Goal: Contribute content

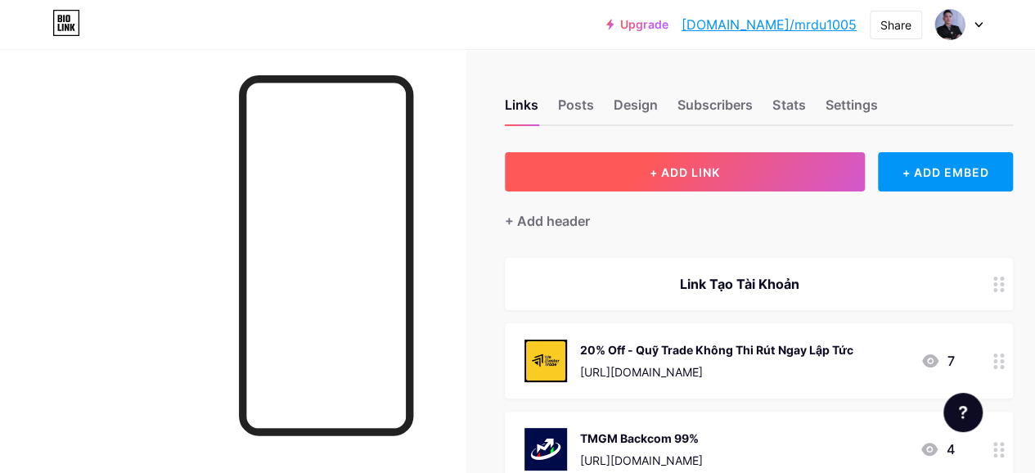
click at [769, 166] on button "+ ADD LINK" at bounding box center [685, 171] width 360 height 39
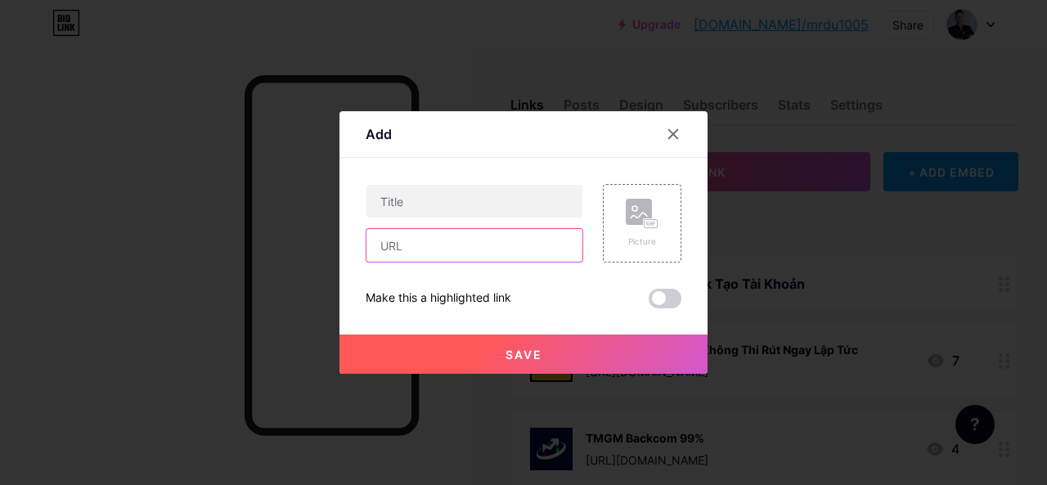
click at [523, 254] on input "text" at bounding box center [475, 245] width 216 height 33
paste input "[URL][DOMAIN_NAME]"
type input "[URL][DOMAIN_NAME]"
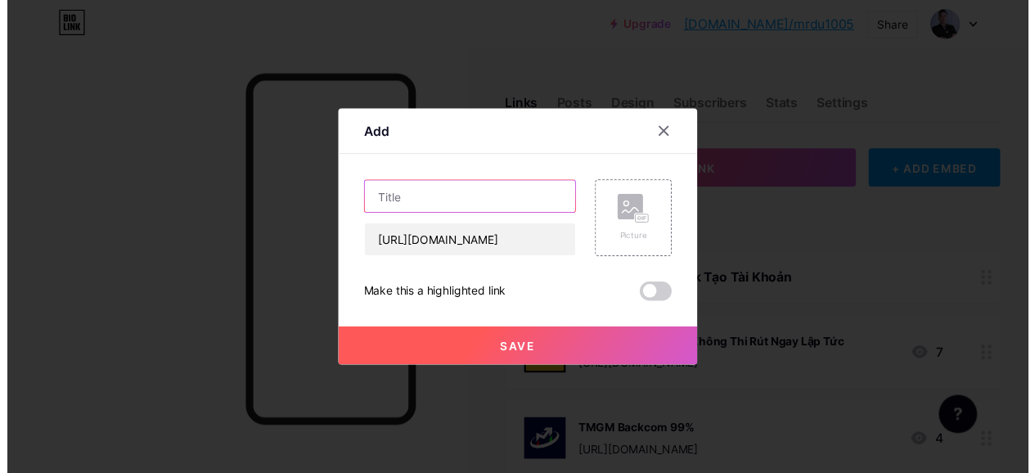
scroll to position [0, 0]
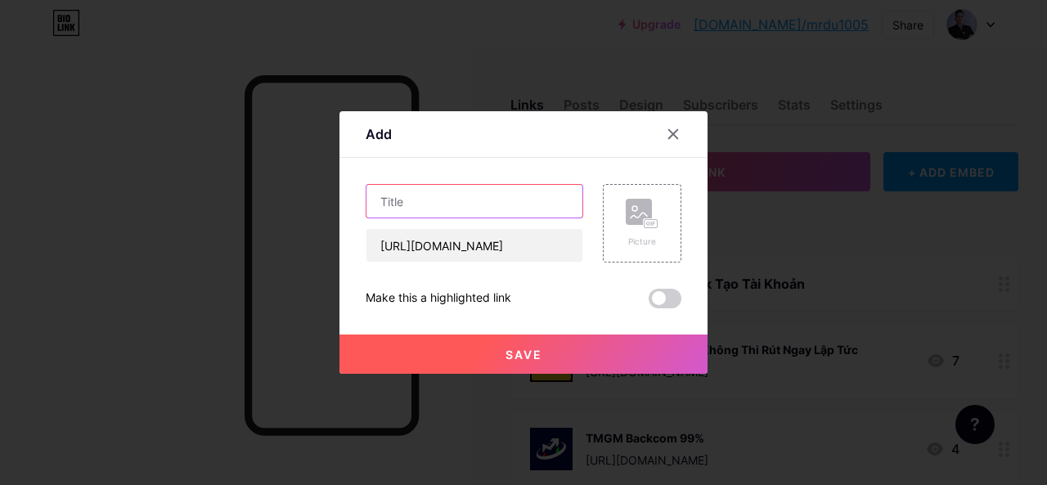
click at [502, 209] on input "text" at bounding box center [475, 201] width 216 height 33
type input "Backcom ECmarket 99%"
click at [648, 232] on div "Picture" at bounding box center [642, 223] width 33 height 49
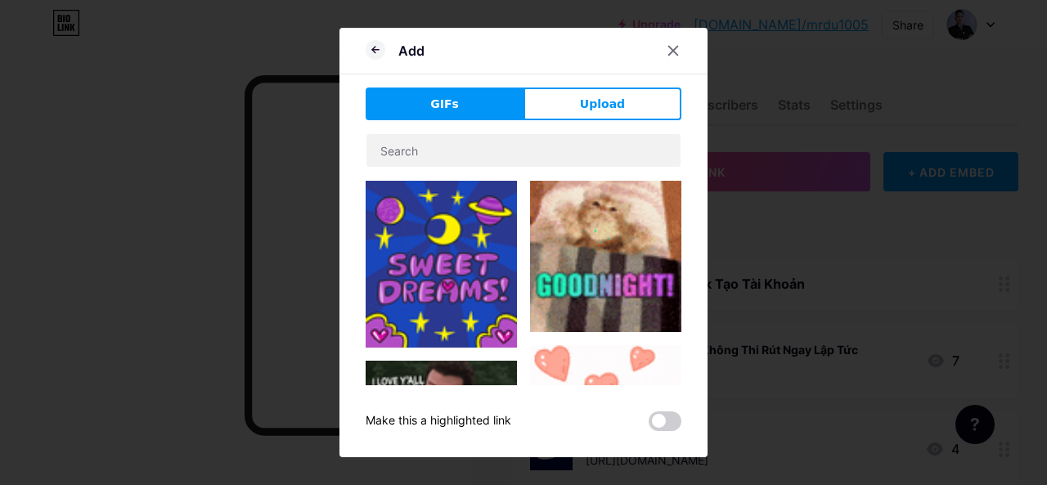
click at [581, 130] on div "GIFs Upload Content YouTube Play YouTube video without leaving your page. ADD V…" at bounding box center [524, 260] width 316 height 344
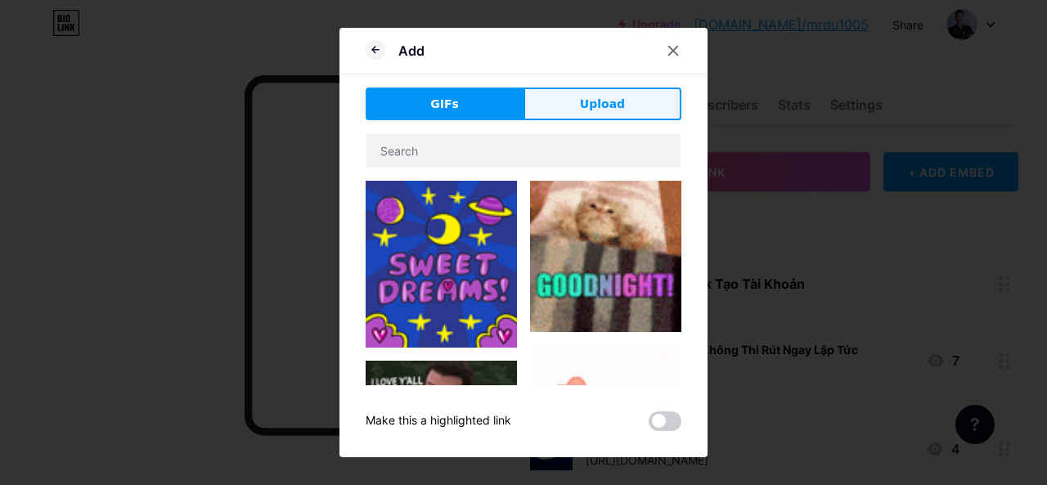
click at [593, 109] on span "Upload" at bounding box center [602, 104] width 45 height 17
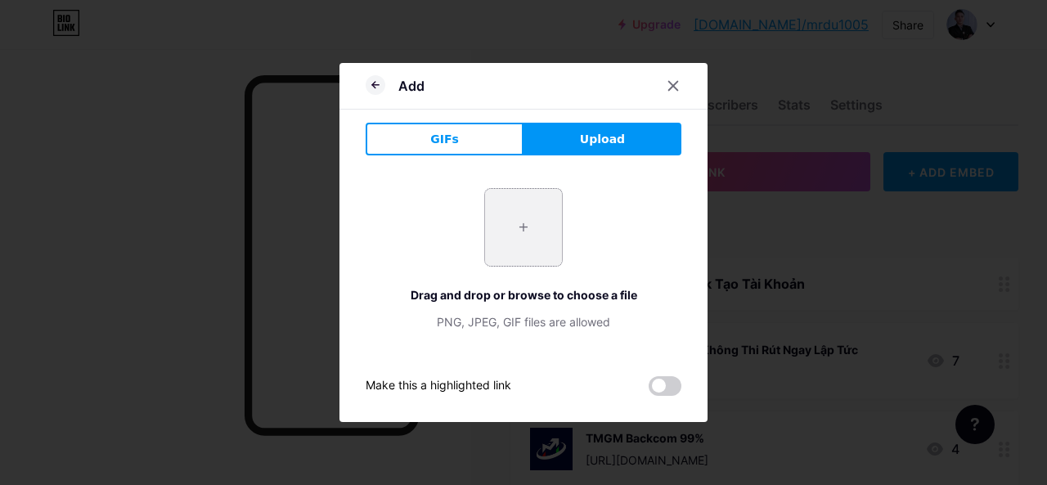
click at [545, 220] on input "file" at bounding box center [523, 227] width 77 height 77
type input "C:\fakepath\tải xuống.png"
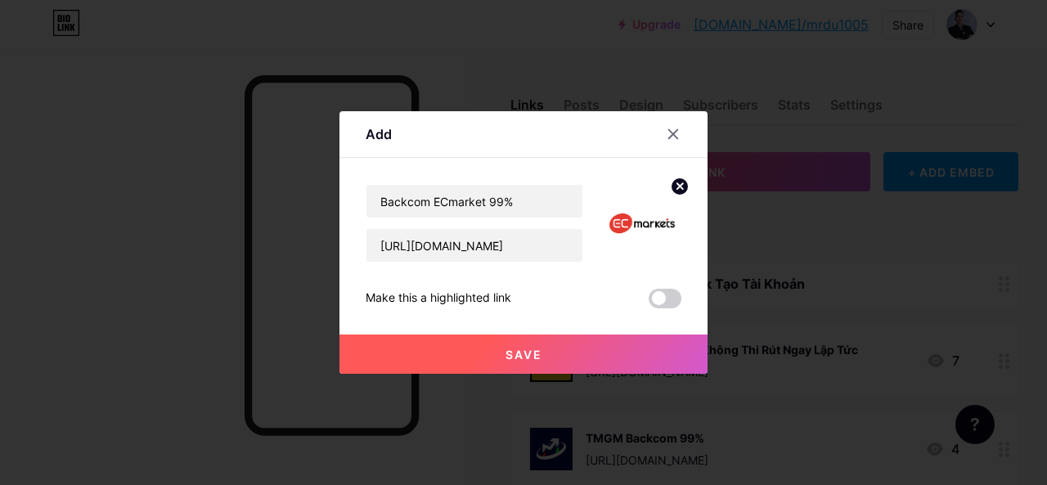
click at [510, 346] on button "Save" at bounding box center [524, 354] width 368 height 39
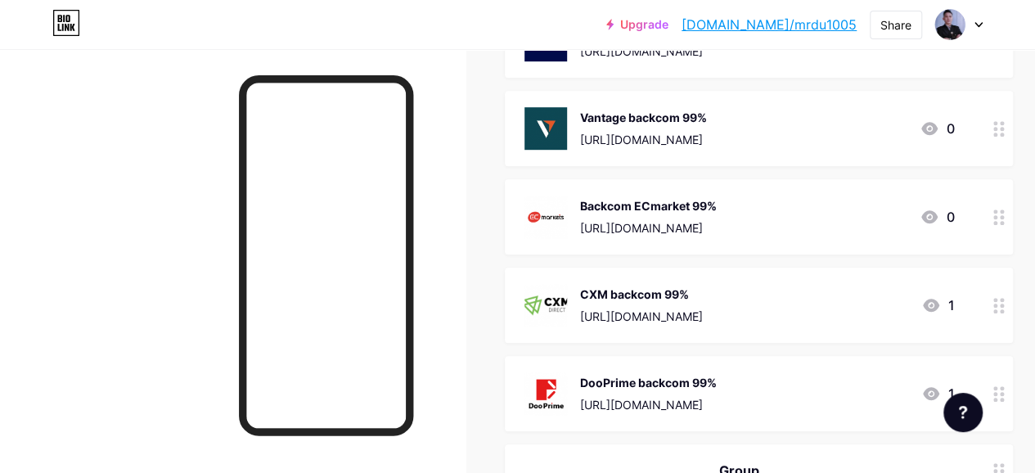
scroll to position [327, 0]
